Goal: Task Accomplishment & Management: Use online tool/utility

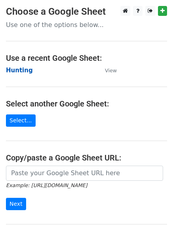
click at [18, 71] on strong "Hunting" at bounding box center [19, 70] width 27 height 7
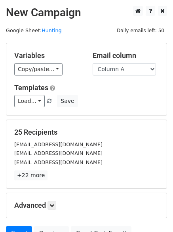
scroll to position [77, 0]
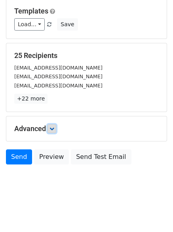
click at [54, 131] on link at bounding box center [52, 128] width 9 height 9
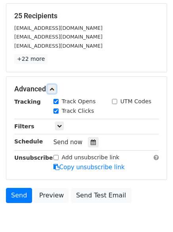
scroll to position [150, 0]
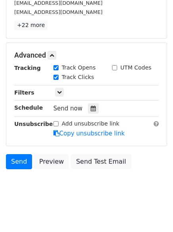
click at [91, 98] on div "Tracking Track Opens UTM Codes Track Clicks Filters Only include spreadsheet ro…" at bounding box center [86, 100] width 145 height 74
click at [91, 110] on icon at bounding box center [93, 109] width 5 height 6
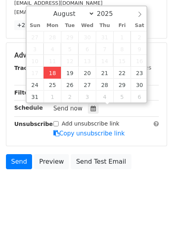
type input "2025-08-18 15:18"
type input "03"
type input "18"
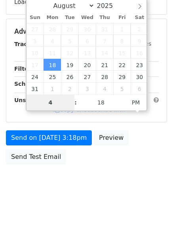
scroll to position [142, 0]
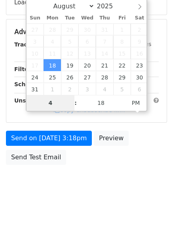
type input "4"
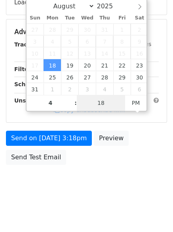
type input "2025-08-18 16:18"
type input "04"
type input "1"
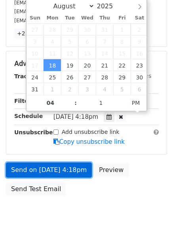
type input "2025-08-18 16:01"
click at [56, 176] on link "Send on Aug 18 at 4:18pm" at bounding box center [49, 169] width 86 height 15
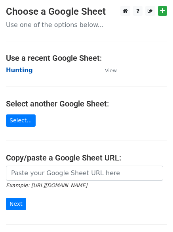
click at [19, 68] on strong "Hunting" at bounding box center [19, 70] width 27 height 7
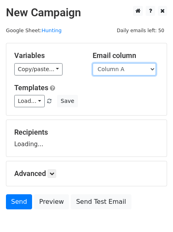
click at [107, 74] on select "Column A Column B Column C Column D Column E Column F" at bounding box center [124, 69] width 63 height 12
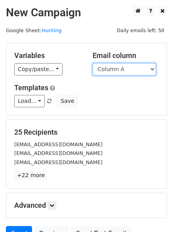
select select "Column B"
click at [93, 63] on select "Column A Column B Column C Column D Column E Column F" at bounding box center [124, 69] width 63 height 12
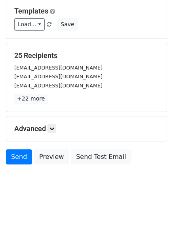
click at [48, 123] on div "Advanced Tracking Track Opens UTM Codes Track Clicks Filters Only include sprea…" at bounding box center [86, 128] width 161 height 25
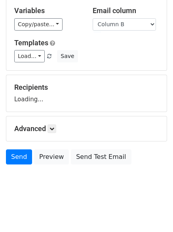
click at [59, 133] on h5 "Advanced" at bounding box center [86, 128] width 145 height 9
click at [56, 130] on link at bounding box center [52, 128] width 9 height 9
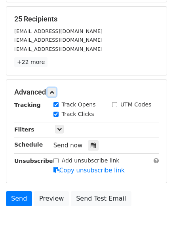
scroll to position [118, 0]
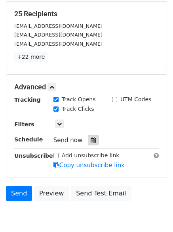
click at [88, 139] on div at bounding box center [93, 140] width 11 height 10
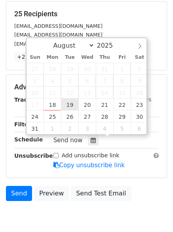
type input "2025-08-19 12:00"
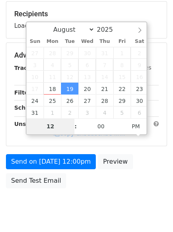
type input "5"
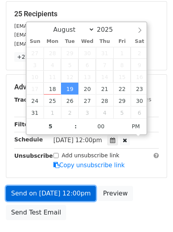
type input "2025-08-19 17:00"
click at [46, 188] on link "Send on Aug 19 at 12:00pm" at bounding box center [51, 193] width 90 height 15
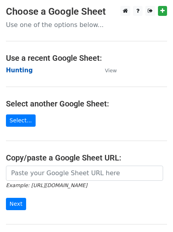
click at [19, 70] on strong "Hunting" at bounding box center [19, 70] width 27 height 7
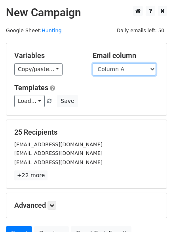
click at [121, 72] on select "Column A Column B Column C Column D Column E Column F" at bounding box center [124, 69] width 63 height 12
select select "Column C"
click at [93, 63] on select "Column A Column B Column C Column D Column E Column F" at bounding box center [124, 69] width 63 height 12
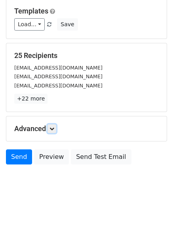
click at [54, 128] on icon at bounding box center [52, 128] width 5 height 5
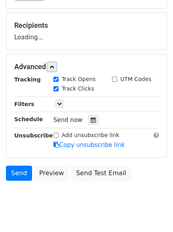
scroll to position [109, 0]
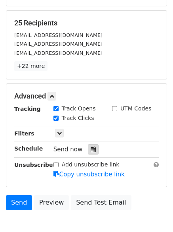
click at [91, 149] on icon at bounding box center [93, 149] width 5 height 6
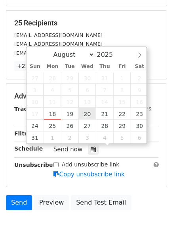
type input "2025-08-20 12:00"
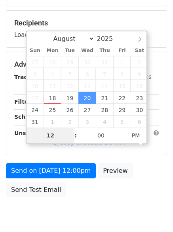
type input "6"
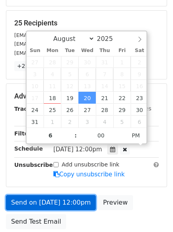
type input "2025-08-20 18:00"
click at [57, 202] on link "Send on Aug 20 at 12:00pm" at bounding box center [51, 202] width 90 height 15
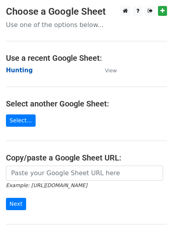
click at [23, 72] on strong "Hunting" at bounding box center [19, 70] width 27 height 7
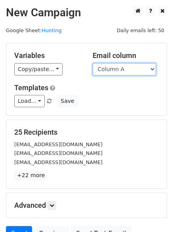
click at [126, 73] on select "Column A Column B Column C Column D Column E Column F" at bounding box center [124, 69] width 63 height 12
select select "Column D"
click at [93, 63] on select "Column A Column B Column C Column D Column E Column F" at bounding box center [124, 69] width 63 height 12
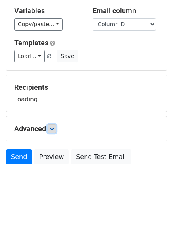
click at [54, 130] on icon at bounding box center [52, 128] width 5 height 5
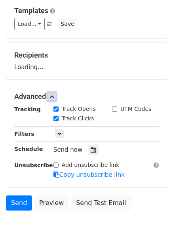
scroll to position [110, 0]
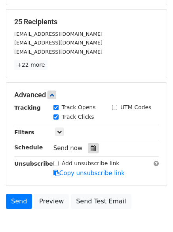
click at [91, 148] on icon at bounding box center [93, 148] width 5 height 6
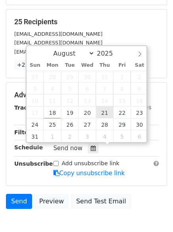
type input "2025-08-21 12:00"
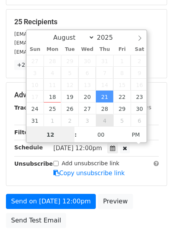
scroll to position [0, 0]
type input "7"
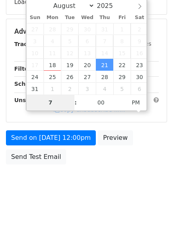
scroll to position [142, 0]
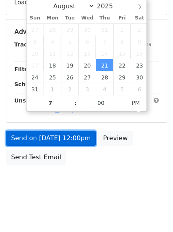
type input "2025-08-21 19:00"
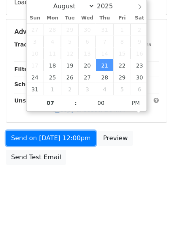
click at [67, 142] on form "Variables Copy/paste... {{Column A}} {{Column B}} {{Column C}} {{Column D}} {{C…" at bounding box center [86, 34] width 161 height 267
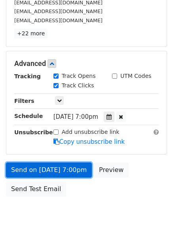
click at [69, 171] on link "Send on Aug 21 at 7:00pm" at bounding box center [49, 169] width 86 height 15
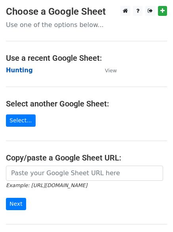
click at [23, 73] on strong "Hunting" at bounding box center [19, 70] width 27 height 7
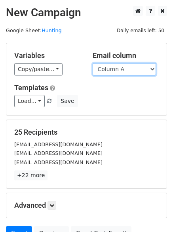
click at [117, 71] on select "Column A Column B Column C Column D Column E Column F" at bounding box center [124, 69] width 63 height 12
select select "Column E"
click at [93, 63] on select "Column A Column B Column C Column D Column E Column F" at bounding box center [124, 69] width 63 height 12
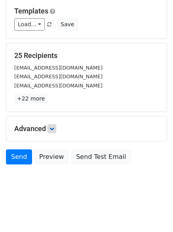
drag, startPoint x: 46, startPoint y: 136, endPoint x: 58, endPoint y: 125, distance: 15.7
click at [46, 136] on div "Advanced Tracking Track Opens UTM Codes Track Clicks Filters Only include sprea…" at bounding box center [86, 128] width 161 height 25
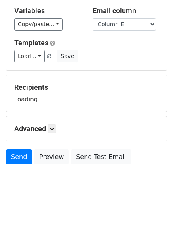
click at [61, 122] on div "Advanced Tracking Track Opens UTM Codes Track Clicks Filters Only include sprea…" at bounding box center [86, 128] width 161 height 25
click at [54, 134] on div "Advanced Tracking Track Opens UTM Codes Track Clicks Filters Only include sprea…" at bounding box center [86, 128] width 161 height 25
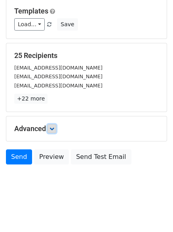
click at [55, 132] on link at bounding box center [52, 128] width 9 height 9
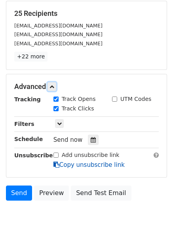
scroll to position [153, 0]
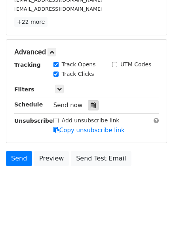
click at [91, 105] on icon at bounding box center [93, 105] width 5 height 6
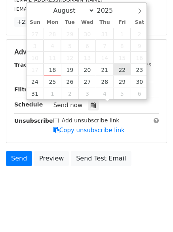
type input "2025-08-22 12:00"
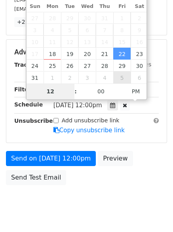
scroll to position [142, 0]
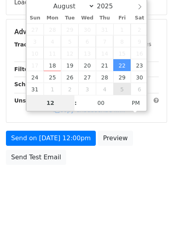
type input "8"
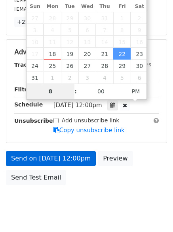
scroll to position [173, 0]
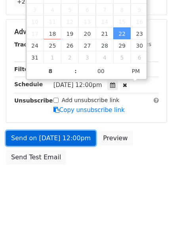
type input "2025-08-22 20:00"
click at [70, 140] on link "Send on Aug 22 at 12:00pm" at bounding box center [51, 138] width 90 height 15
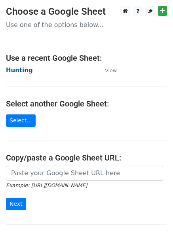
click at [13, 71] on strong "Hunting" at bounding box center [19, 70] width 27 height 7
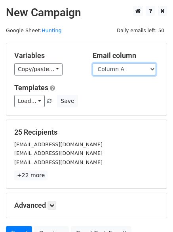
click at [127, 69] on select "Column A Column B Column C Column D Column E Column F" at bounding box center [124, 69] width 63 height 12
select select "Column F"
click at [93, 63] on select "Column A Column B Column C Column D Column E Column F" at bounding box center [124, 69] width 63 height 12
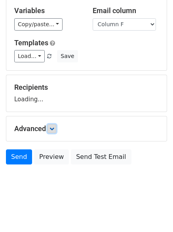
click at [54, 127] on icon at bounding box center [52, 128] width 5 height 5
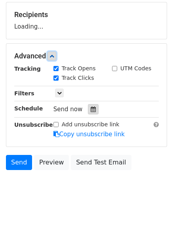
scroll to position [119, 0]
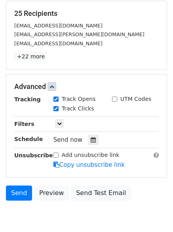
drag, startPoint x: 90, startPoint y: 138, endPoint x: 99, endPoint y: 135, distance: 9.2
click at [91, 137] on icon at bounding box center [93, 140] width 5 height 6
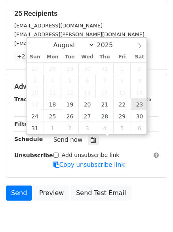
type input "[DATE] 12:00"
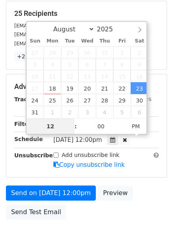
scroll to position [0, 0]
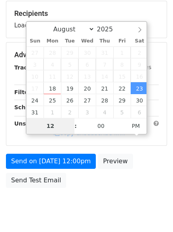
type input "9"
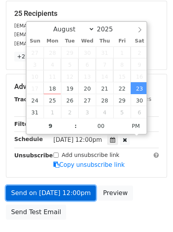
type input "[DATE] 21:00"
click at [55, 188] on link "Send on [DATE] 12:00pm" at bounding box center [51, 192] width 90 height 15
